Goal: Check status

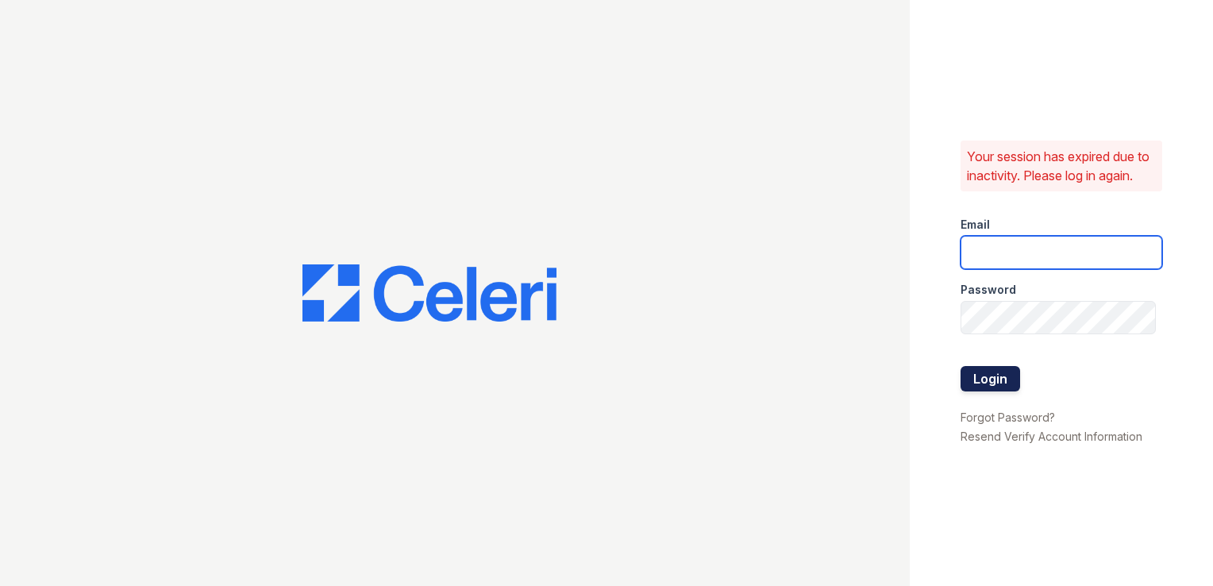
type input "gac@mns.com"
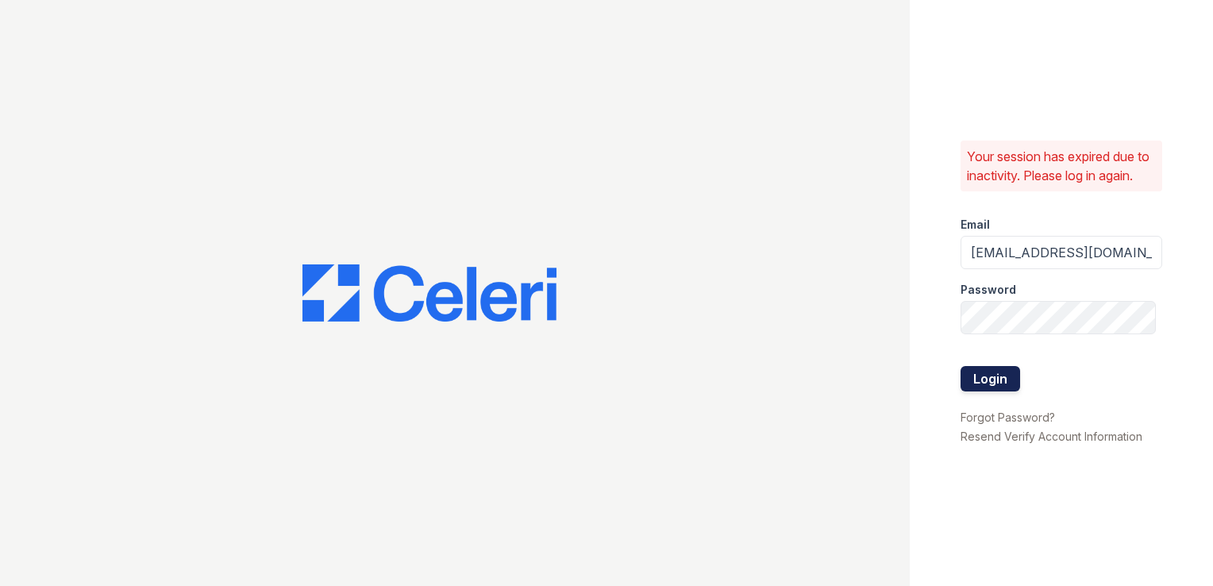
click at [977, 391] on button "Login" at bounding box center [990, 378] width 60 height 25
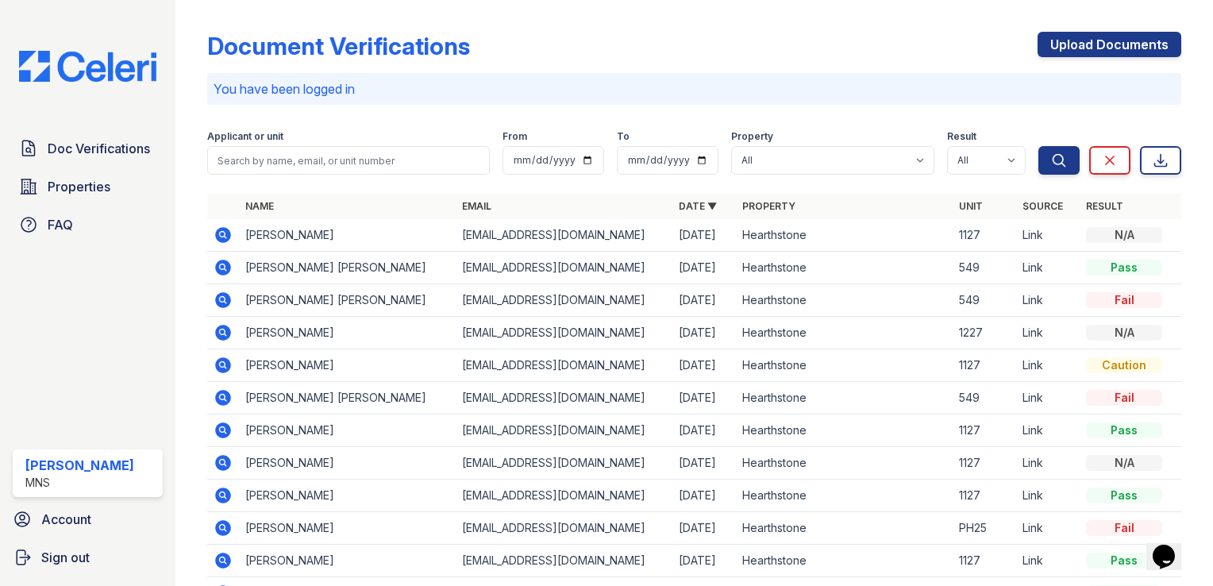
click at [219, 235] on icon at bounding box center [222, 234] width 19 height 19
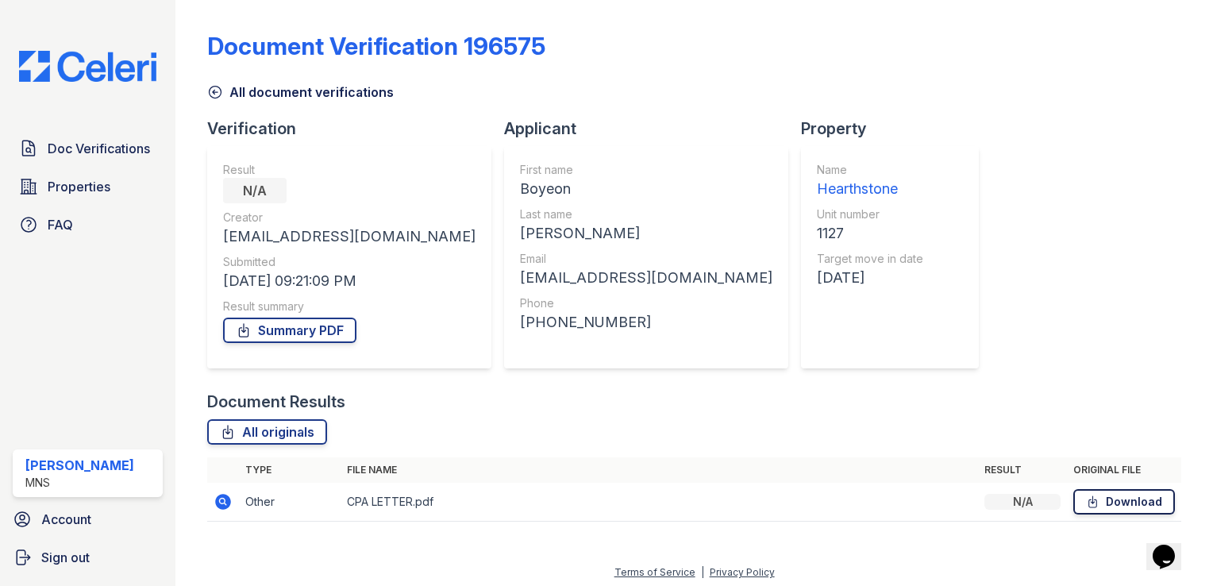
click at [1086, 503] on icon at bounding box center [1092, 502] width 13 height 16
